Goal: Find contact information: Find contact information

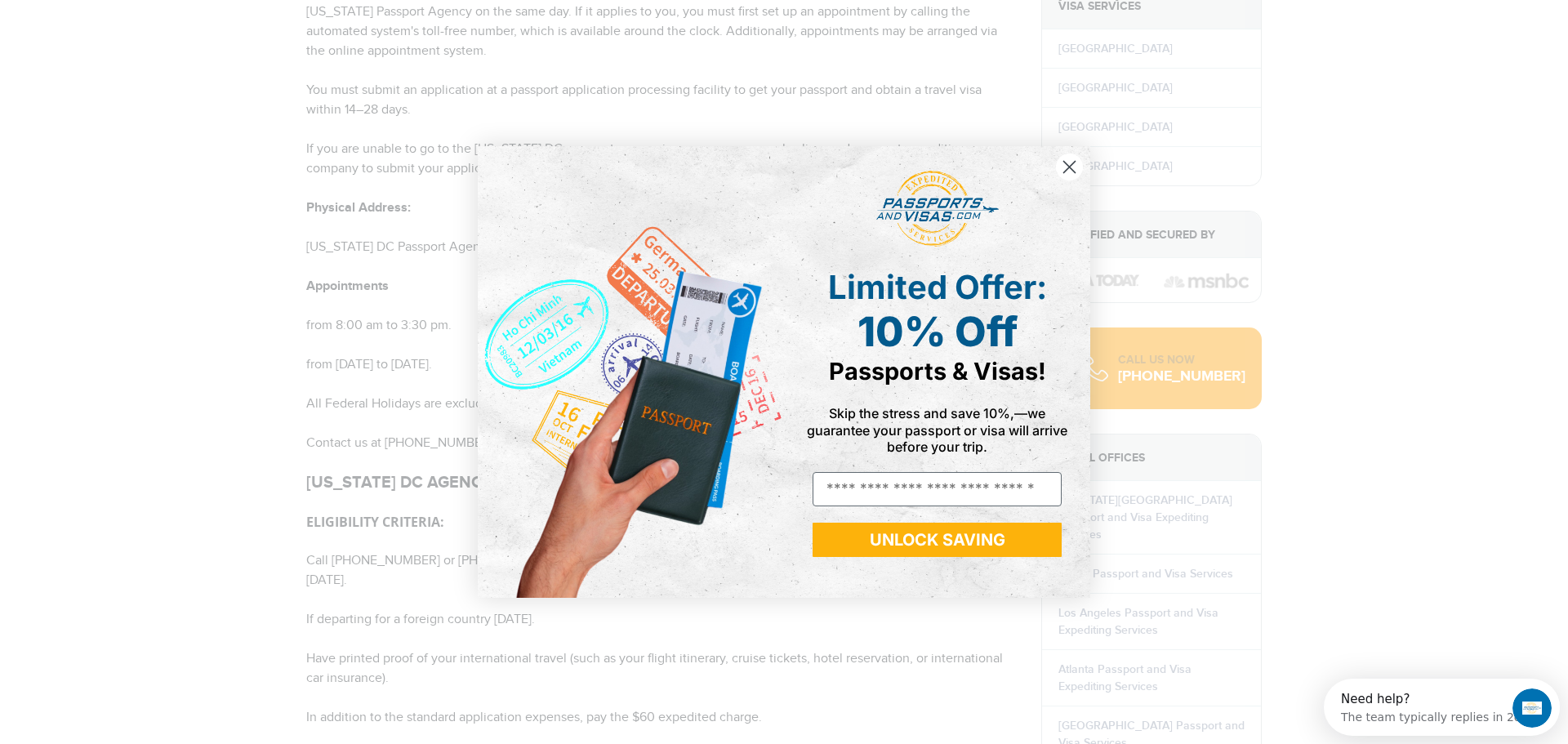
click at [1071, 165] on icon "Close dialog" at bounding box center [1069, 166] width 12 height 12
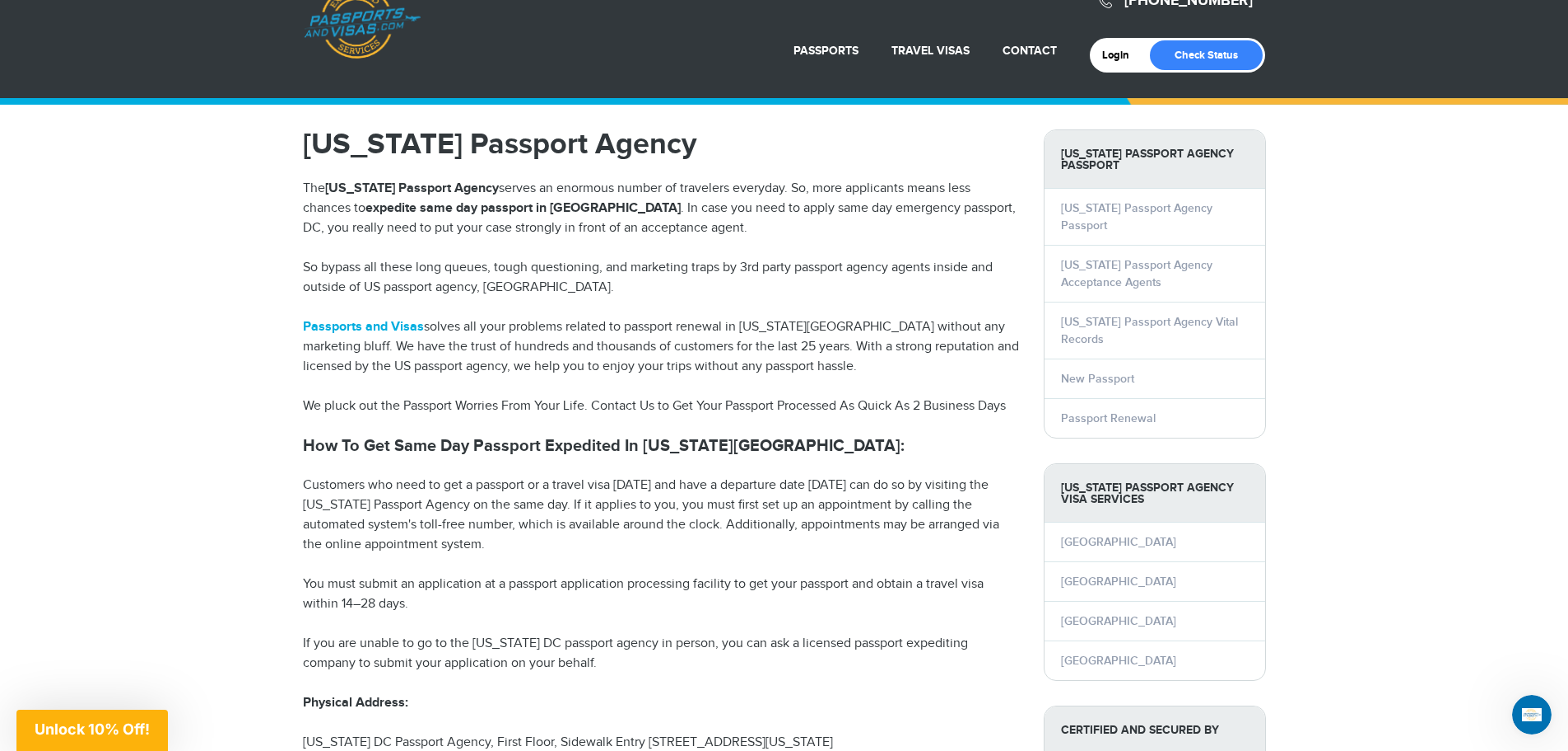
scroll to position [35, 0]
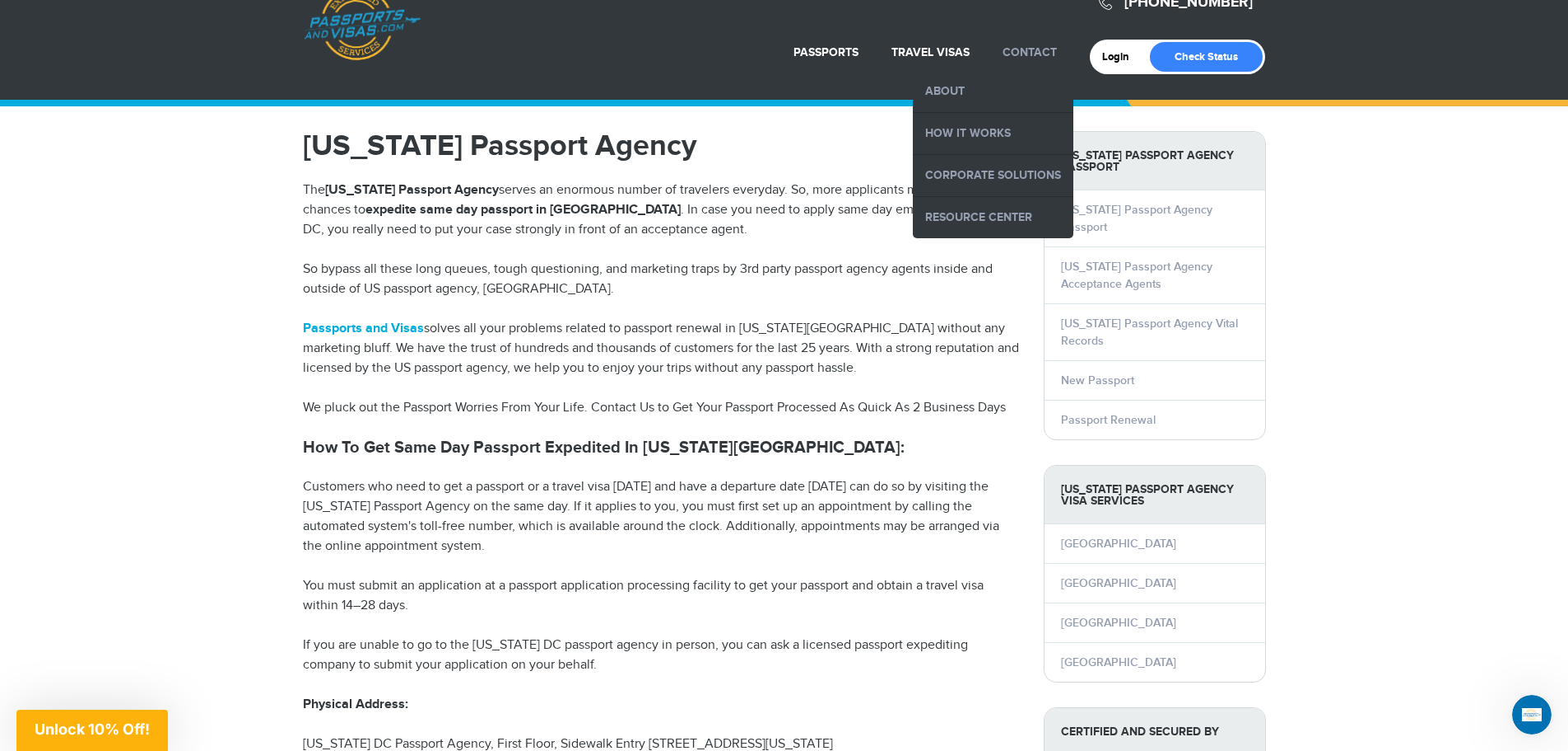
click at [1023, 44] on li "Contact About How it Works Corporate Solutions Resource Center" at bounding box center [1029, 53] width 87 height 36
click at [992, 91] on link "About" at bounding box center [993, 91] width 161 height 41
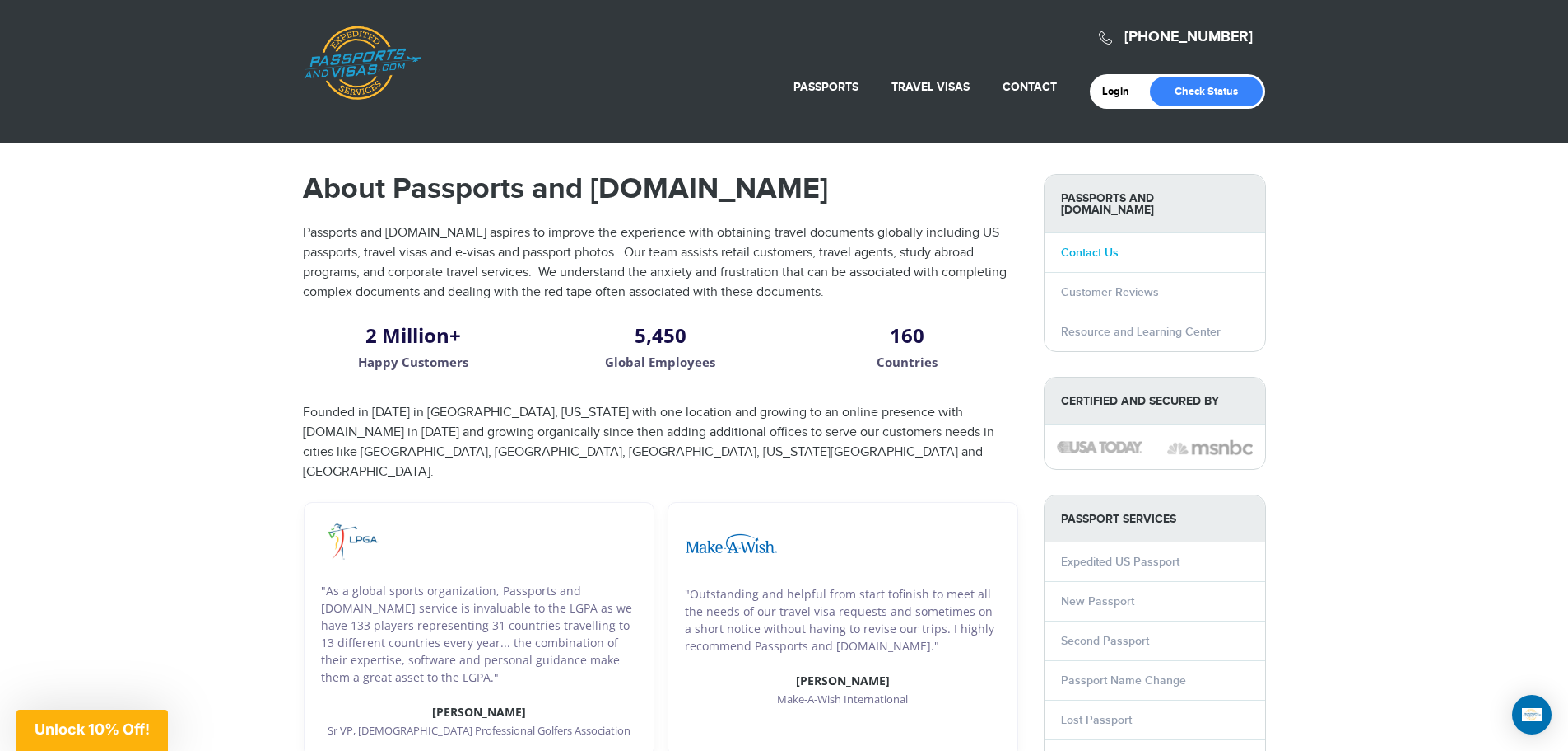
click at [1102, 246] on link "Contact Us" at bounding box center [1090, 253] width 58 height 14
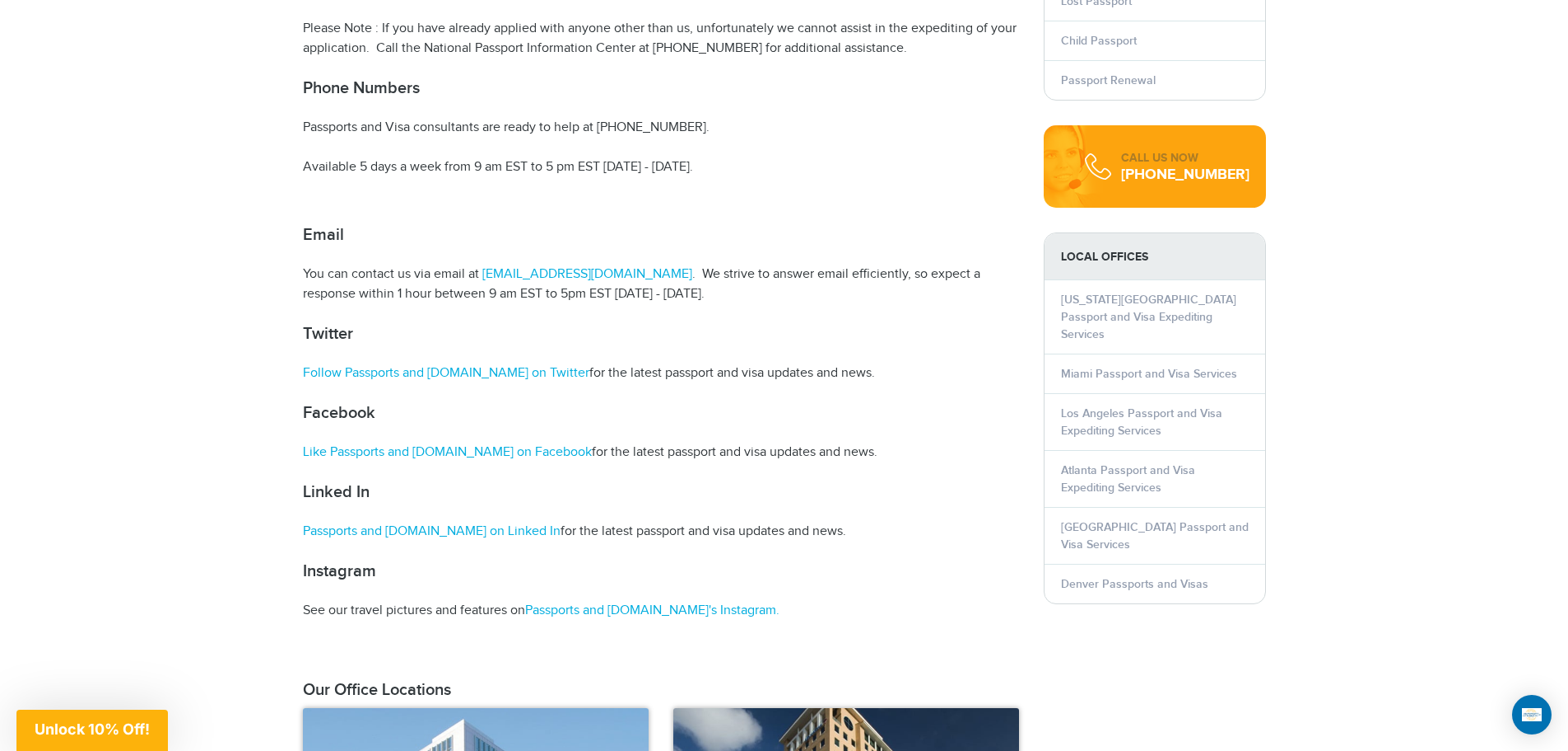
scroll to position [165, 0]
